Goal: Task Accomplishment & Management: Use online tool/utility

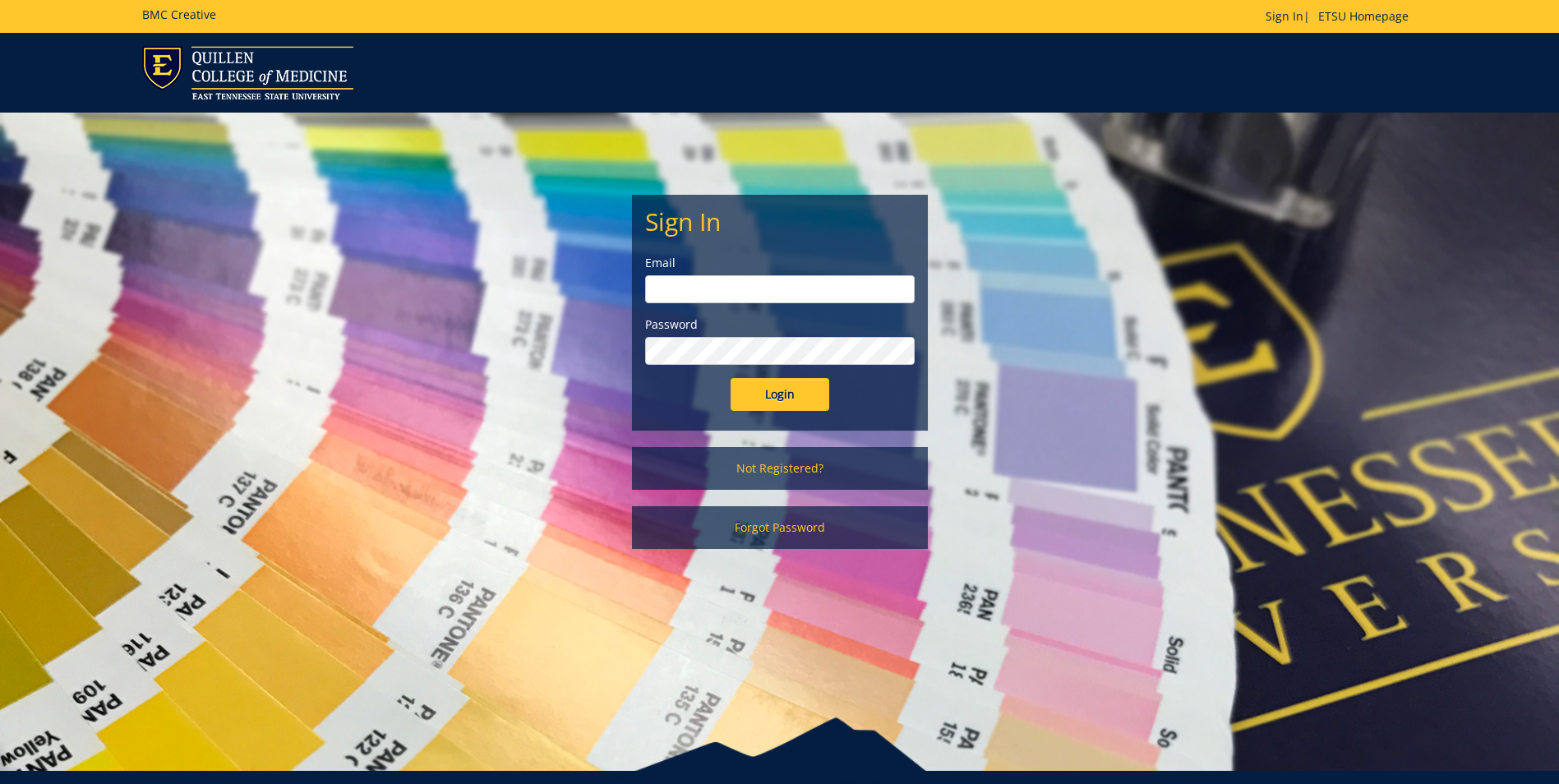
click at [721, 288] on input "email" at bounding box center [780, 289] width 270 height 28
type input "quallsd@etsu.edu"
click at [780, 392] on input "Login" at bounding box center [780, 394] width 98 height 32
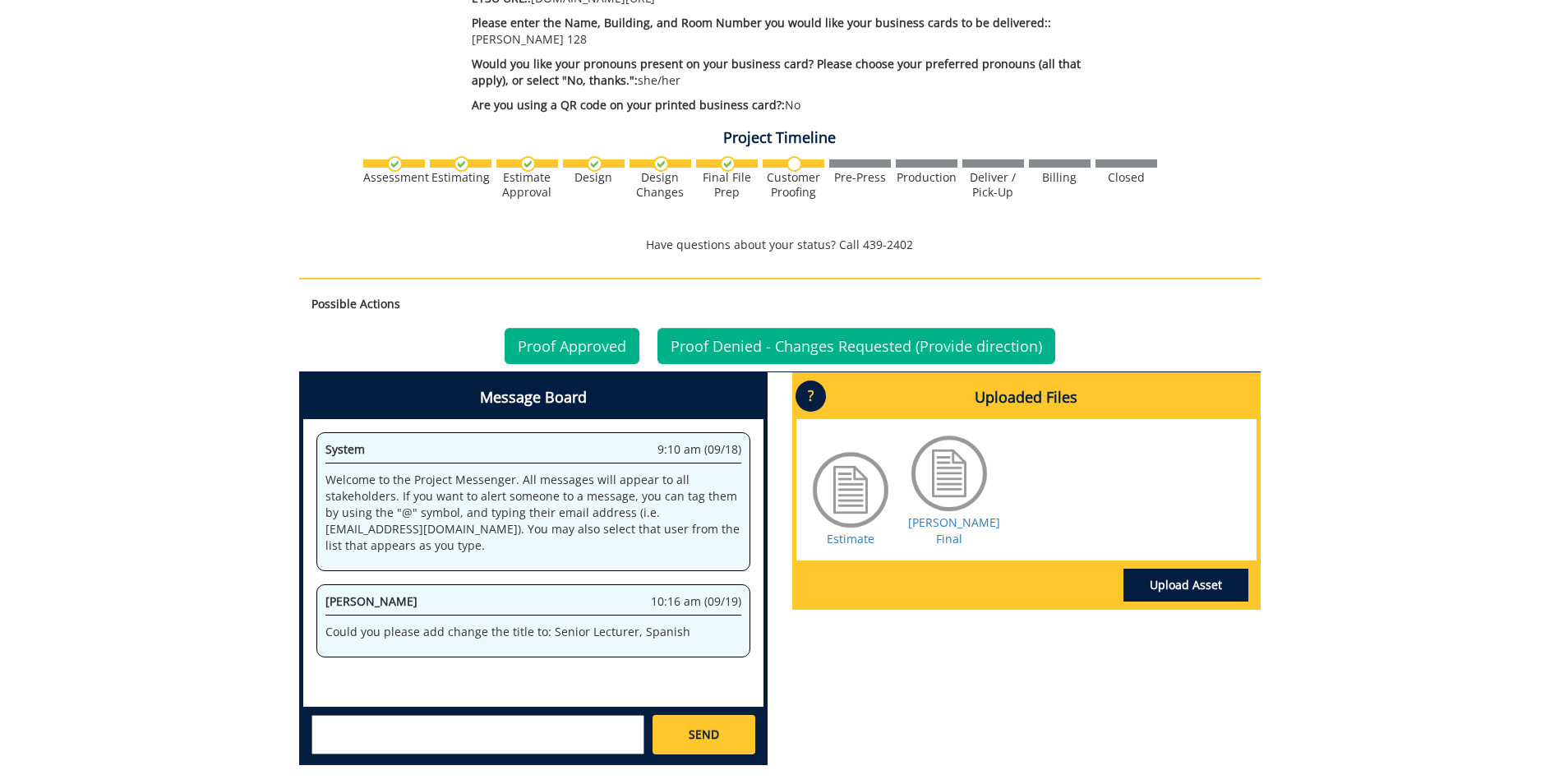
scroll to position [861, 0]
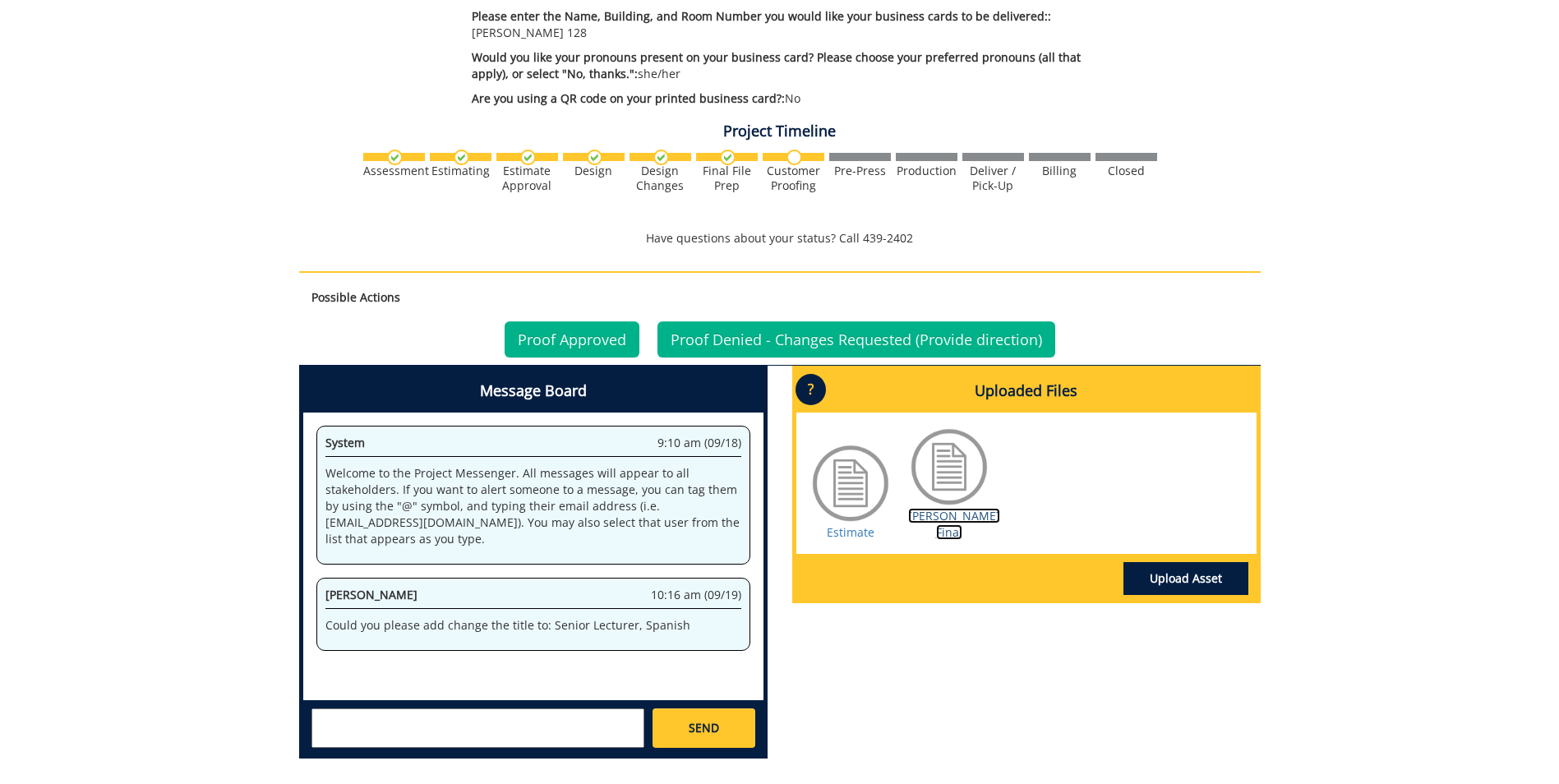
click at [947, 508] on link "[PERSON_NAME] Final" at bounding box center [955, 524] width 92 height 32
click at [558, 321] on link "Proof Approved" at bounding box center [571, 339] width 134 height 36
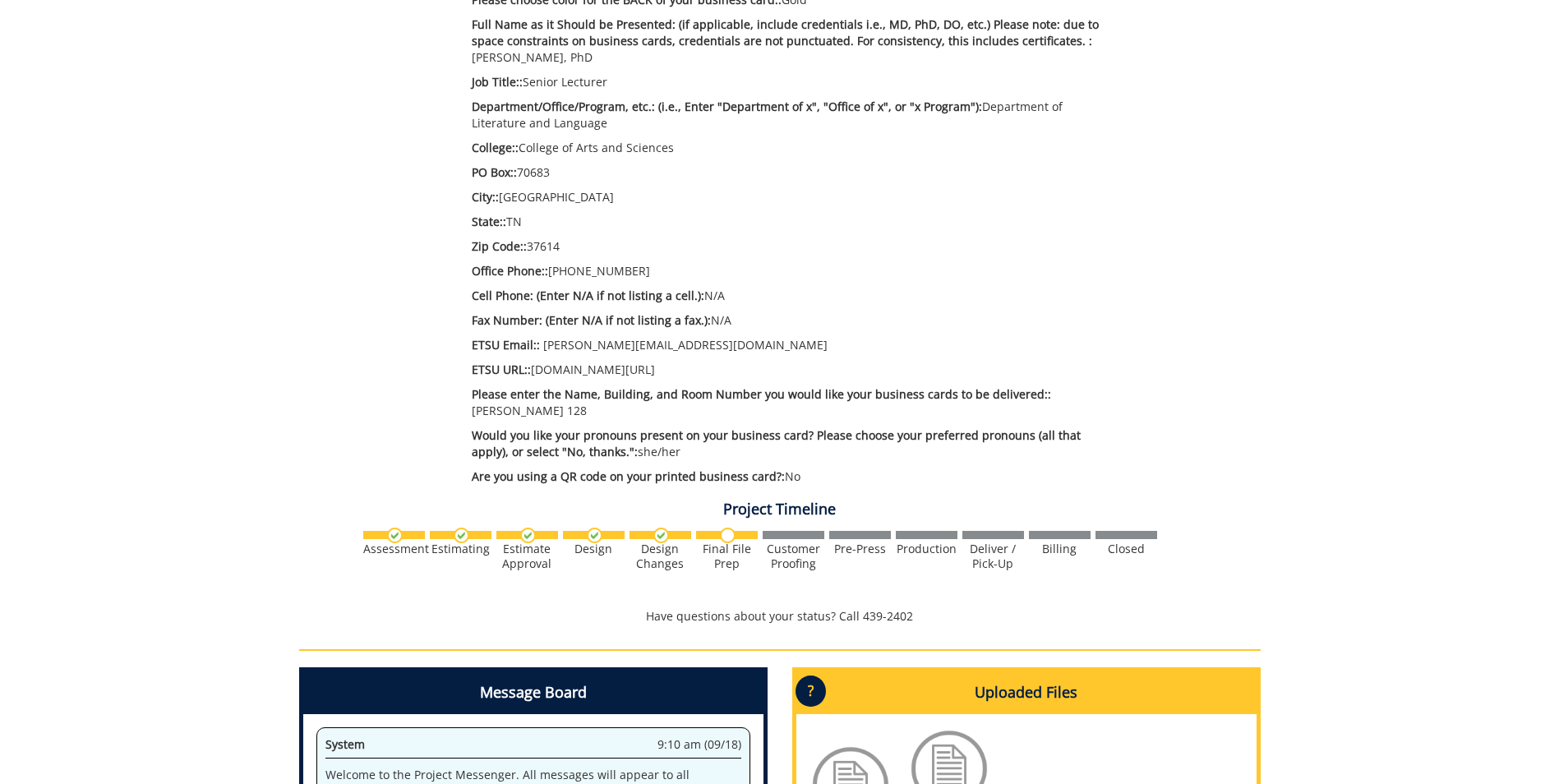
scroll to position [420, 0]
